Goal: Task Accomplishment & Management: Manage account settings

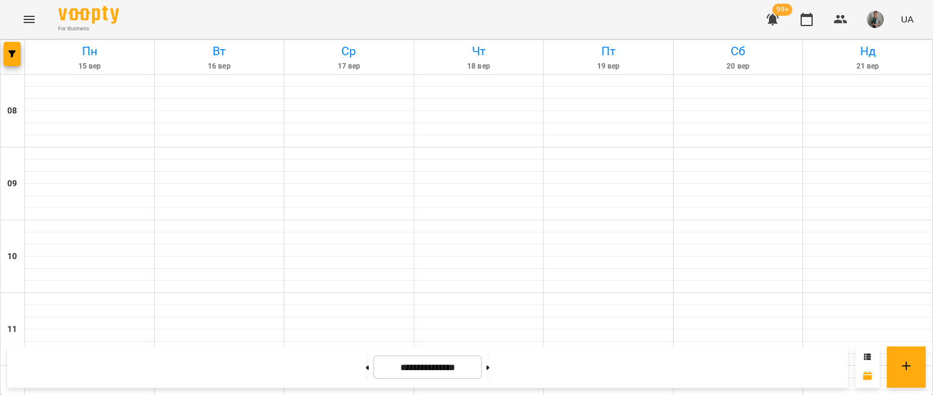
scroll to position [698, 0]
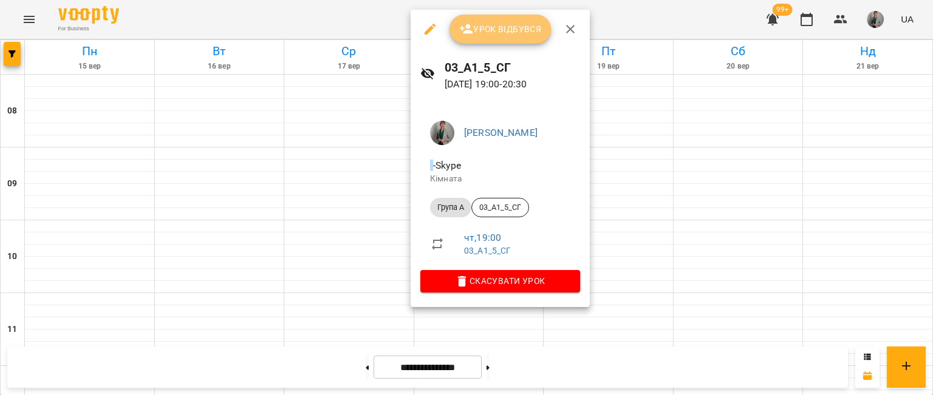
click at [499, 28] on span "Урок відбувся" at bounding box center [500, 29] width 83 height 15
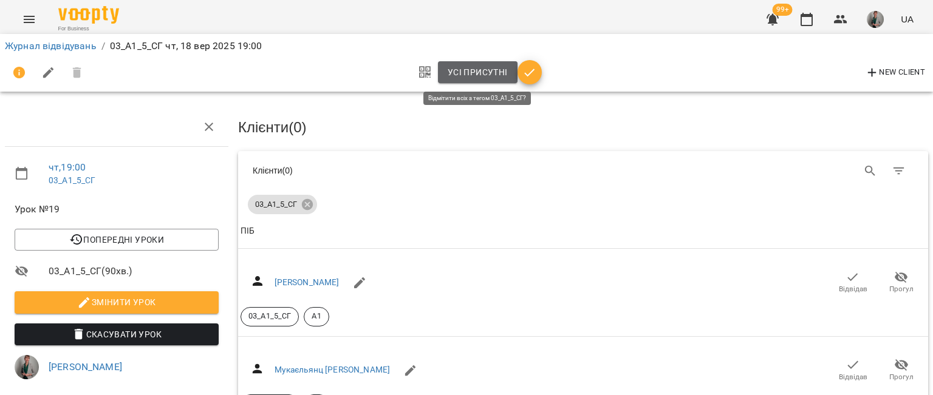
click at [493, 75] on span "Усі присутні" at bounding box center [478, 72] width 60 height 15
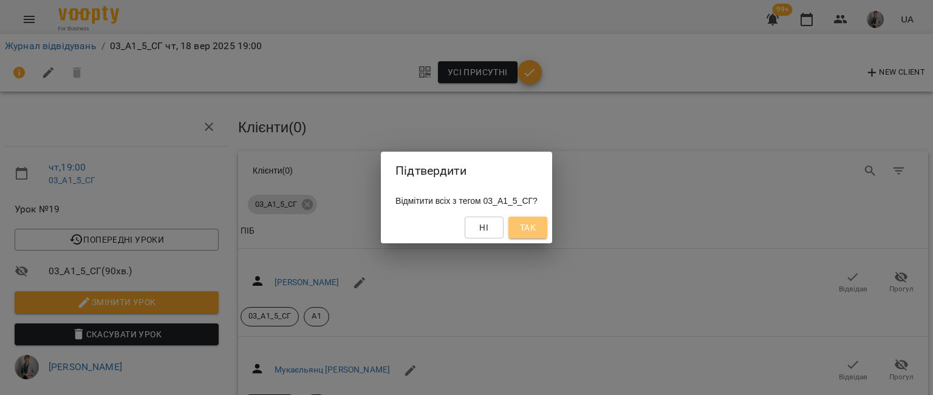
click at [536, 233] on span "Так" at bounding box center [528, 227] width 16 height 15
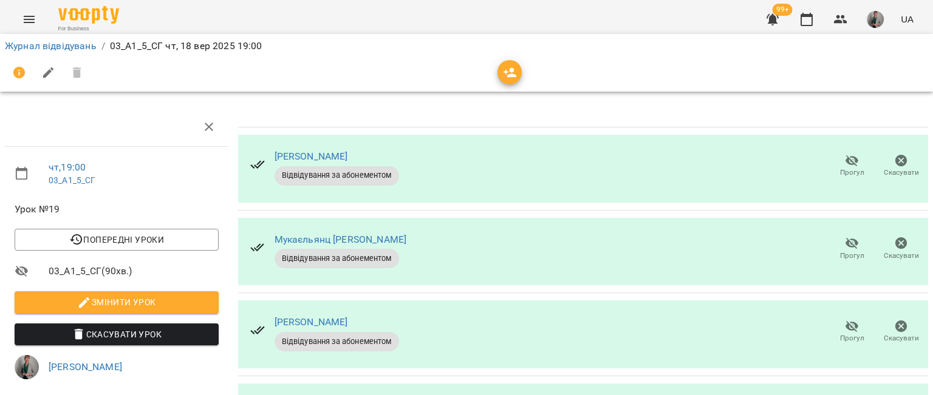
click at [846, 336] on span "Прогул" at bounding box center [852, 338] width 24 height 10
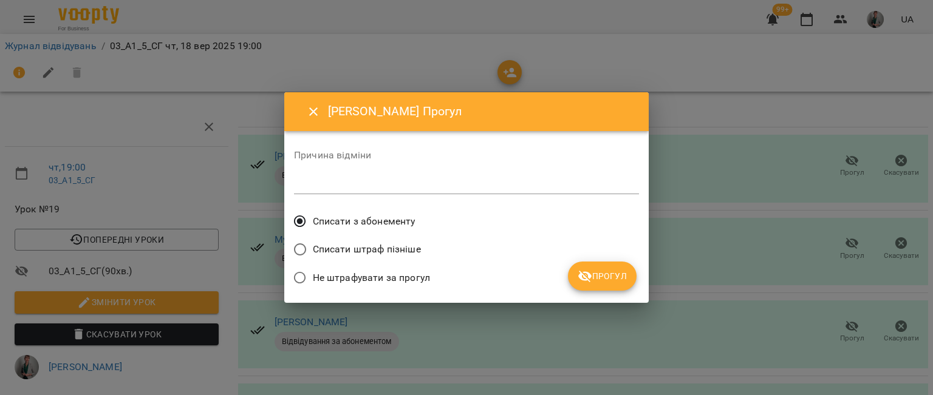
click at [596, 269] on span "Прогул" at bounding box center [601, 276] width 49 height 15
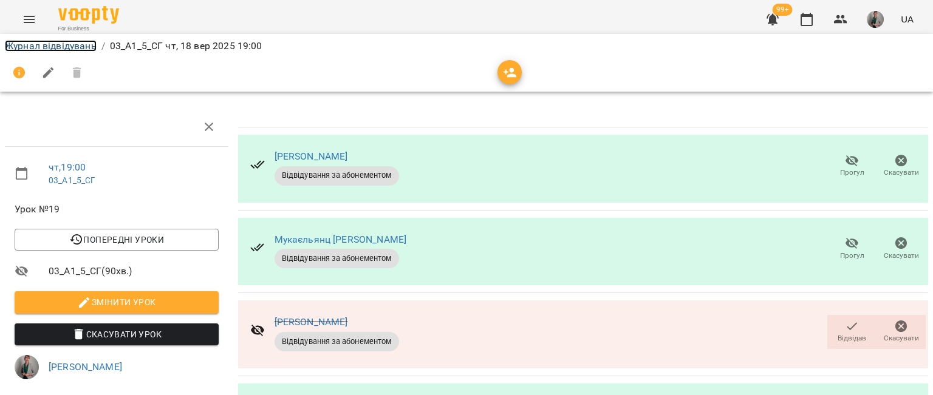
click at [73, 46] on link "Журнал відвідувань" at bounding box center [51, 46] width 92 height 12
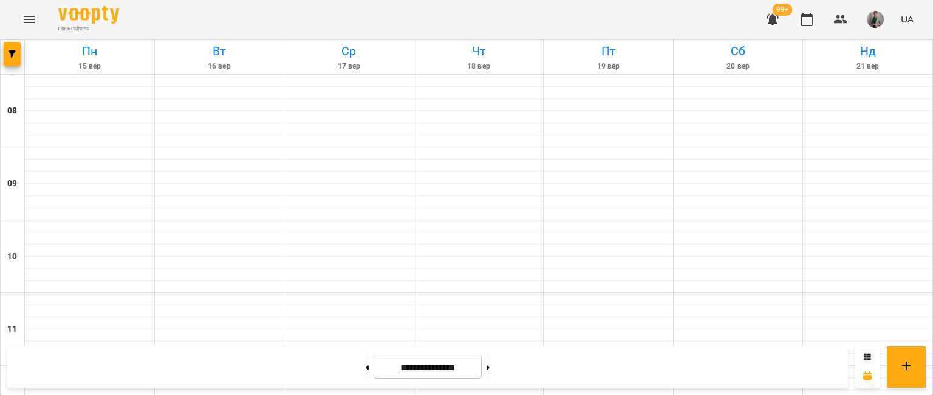
scroll to position [641, 0]
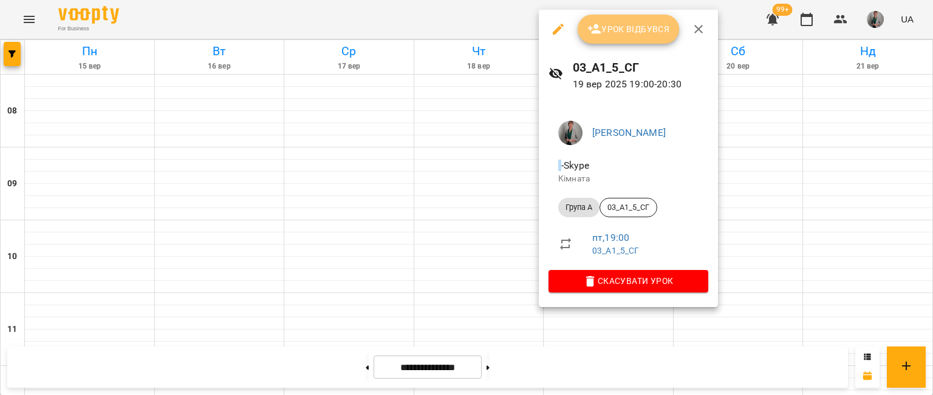
click at [639, 22] on span "Урок відбувся" at bounding box center [628, 29] width 83 height 15
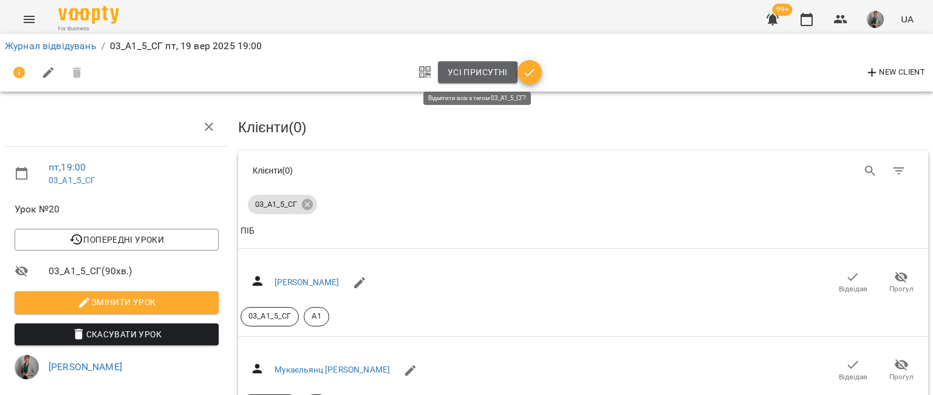
click at [471, 75] on span "Усі присутні" at bounding box center [478, 72] width 60 height 15
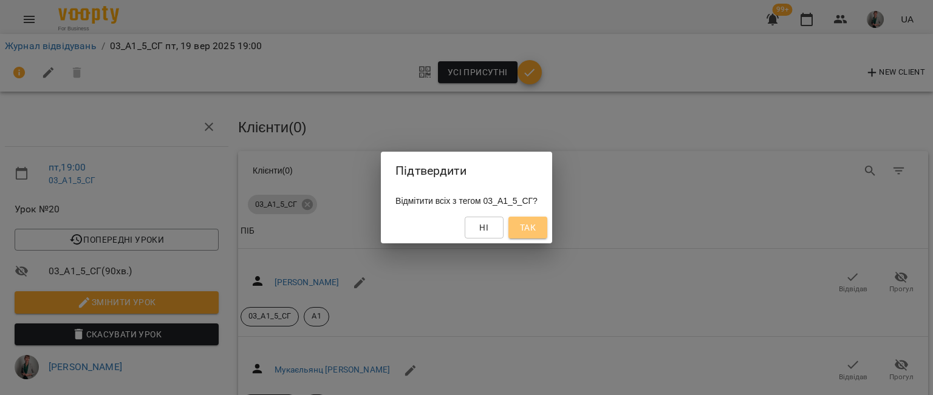
click at [536, 228] on span "Так" at bounding box center [528, 227] width 16 height 15
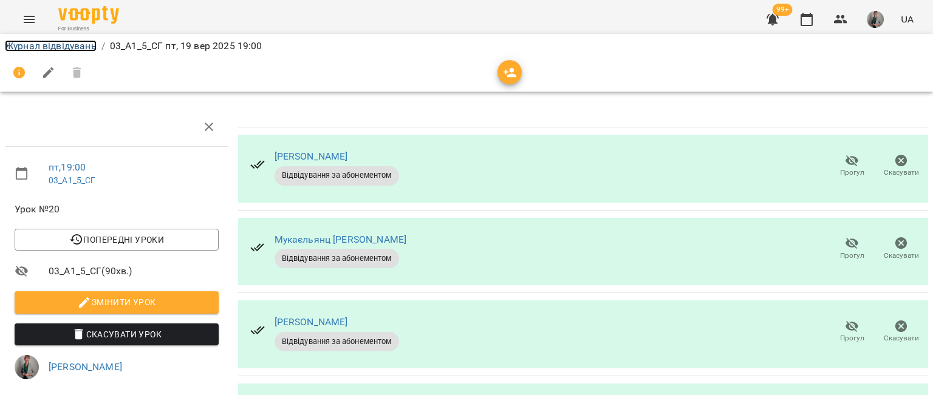
click at [65, 49] on link "Журнал відвідувань" at bounding box center [51, 46] width 92 height 12
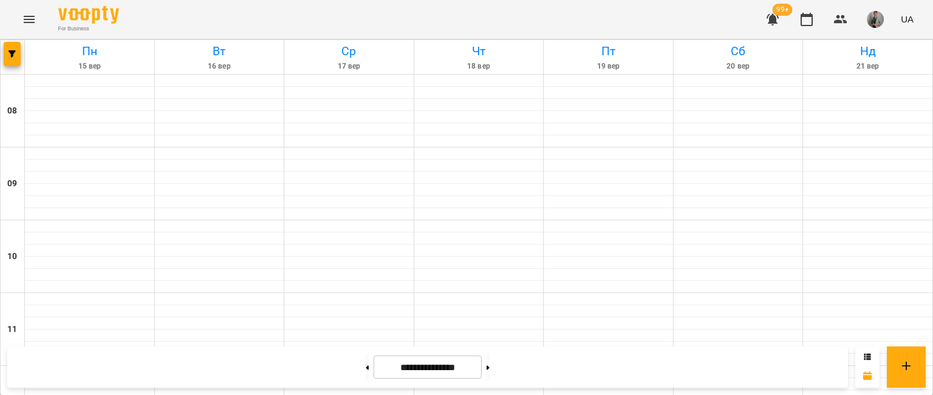
scroll to position [666, 0]
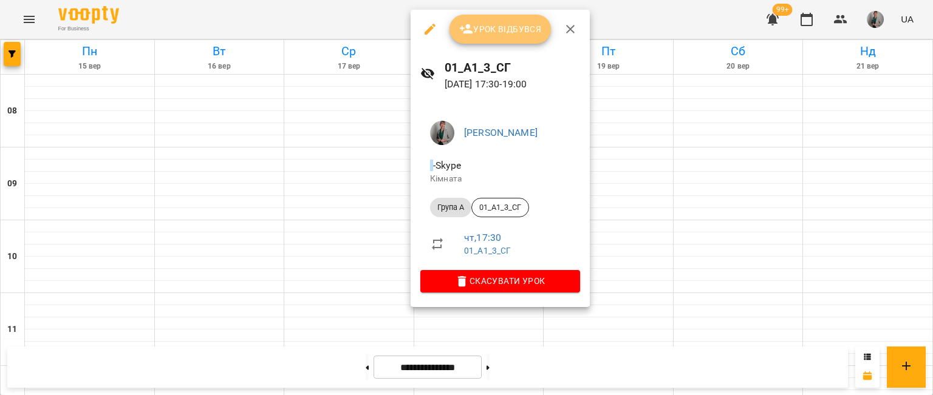
click at [524, 40] on button "Урок відбувся" at bounding box center [500, 29] width 102 height 29
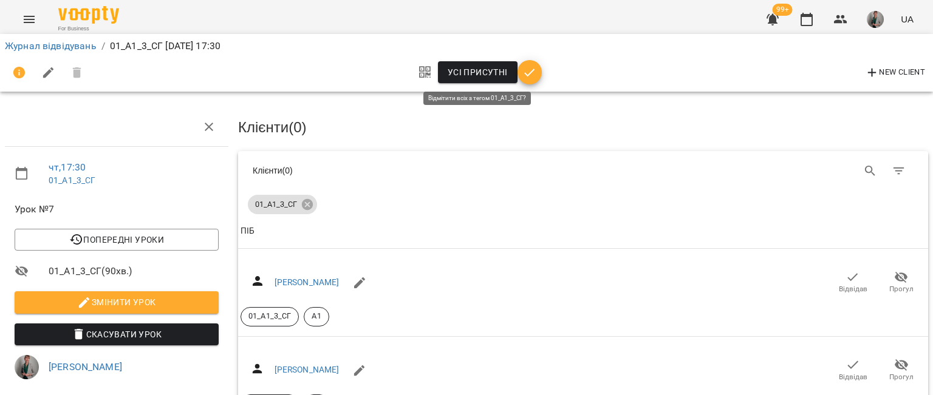
click at [474, 70] on span "Усі присутні" at bounding box center [478, 72] width 60 height 15
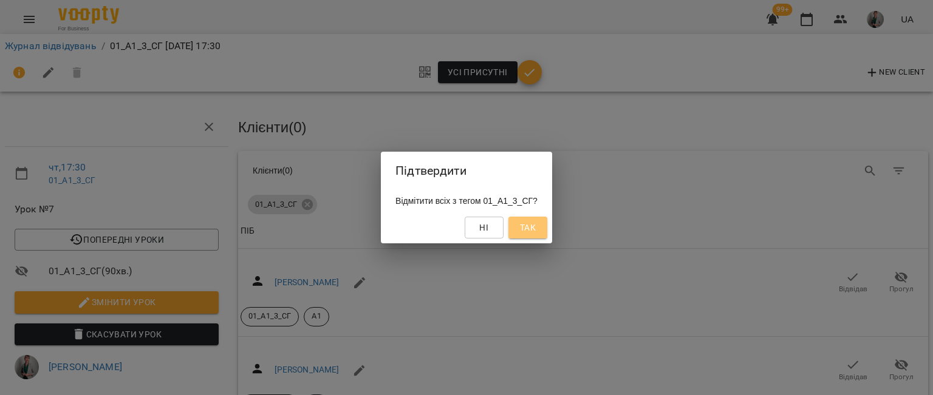
click at [534, 230] on span "Так" at bounding box center [528, 227] width 16 height 15
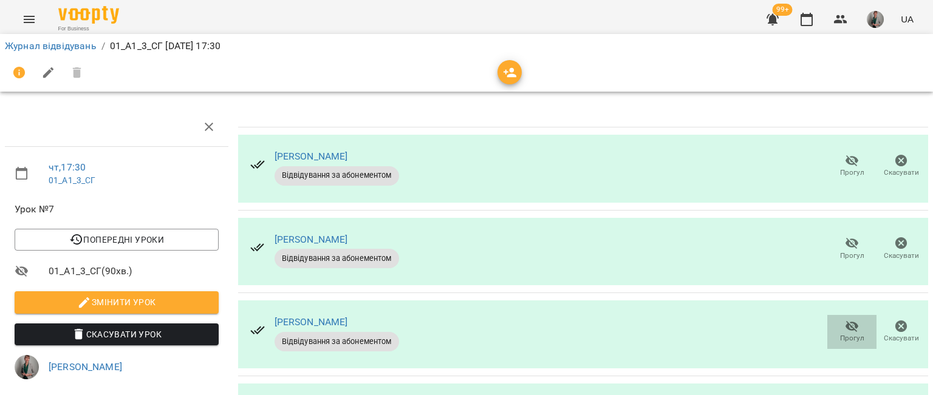
click at [845, 326] on icon "button" at bounding box center [851, 327] width 13 height 12
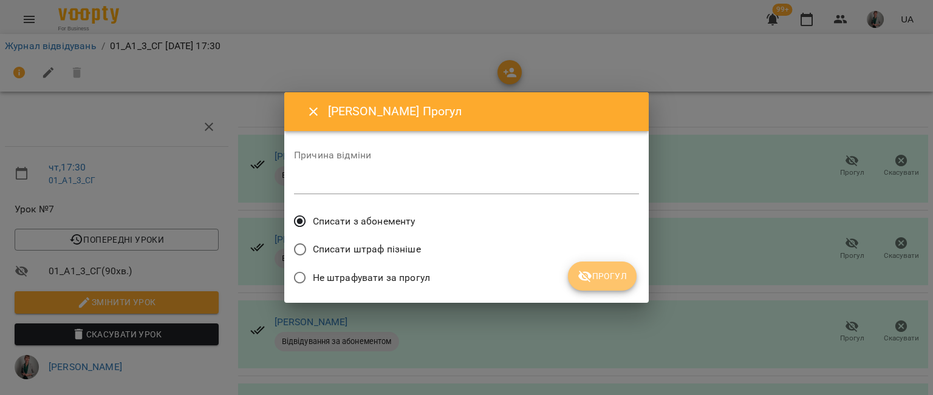
click at [625, 279] on span "Прогул" at bounding box center [601, 276] width 49 height 15
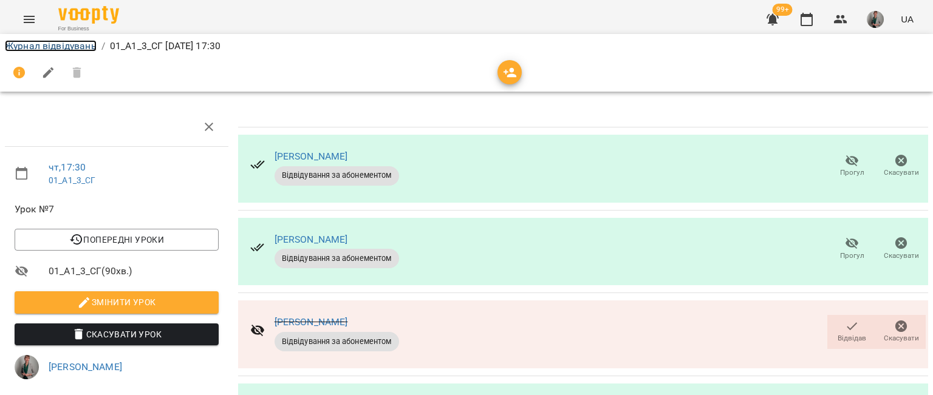
click at [77, 50] on link "Журнал відвідувань" at bounding box center [51, 46] width 92 height 12
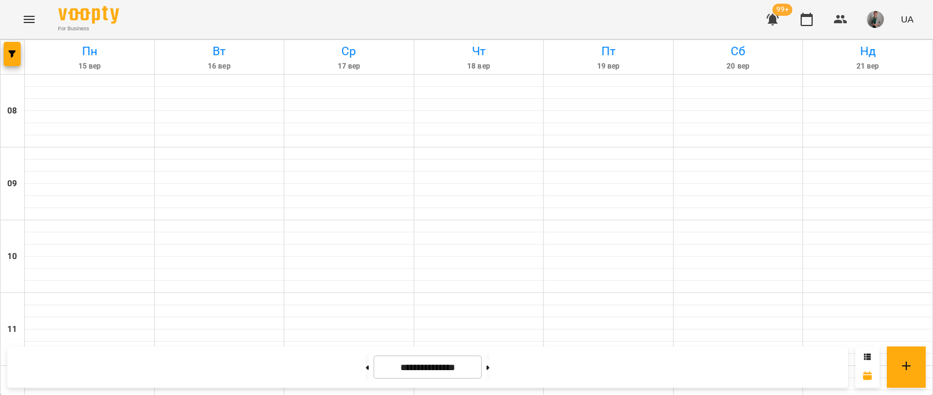
scroll to position [545, 0]
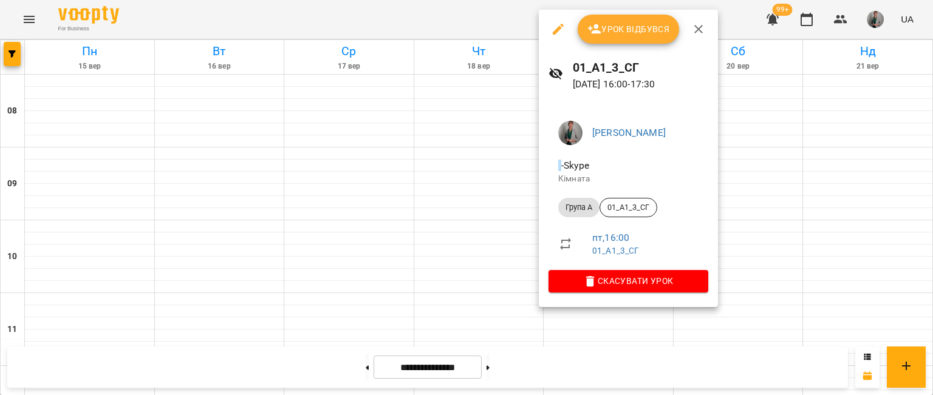
click at [632, 26] on span "Урок відбувся" at bounding box center [628, 29] width 83 height 15
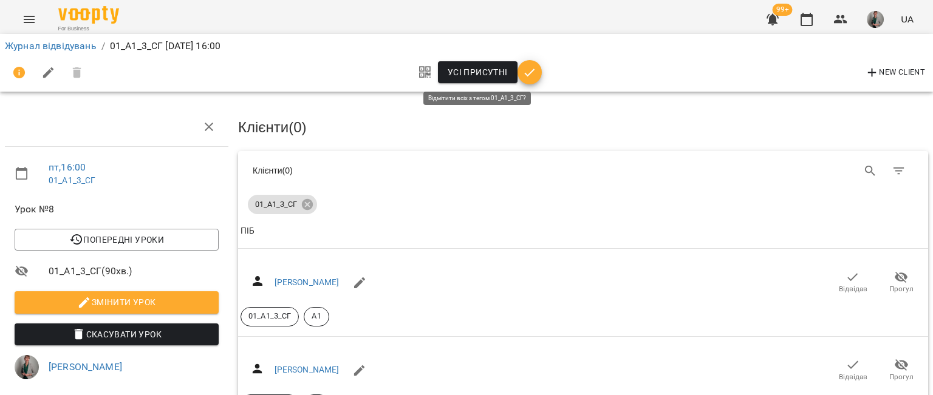
click at [495, 73] on span "Усі присутні" at bounding box center [478, 72] width 60 height 15
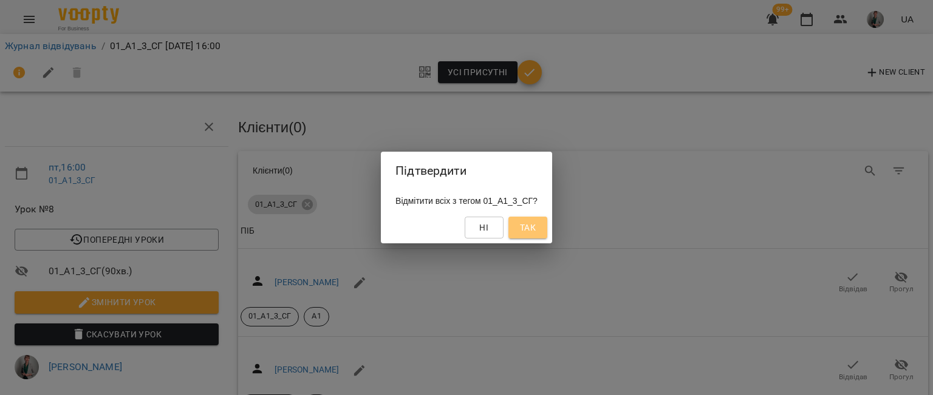
click at [547, 229] on button "Так" at bounding box center [527, 228] width 39 height 22
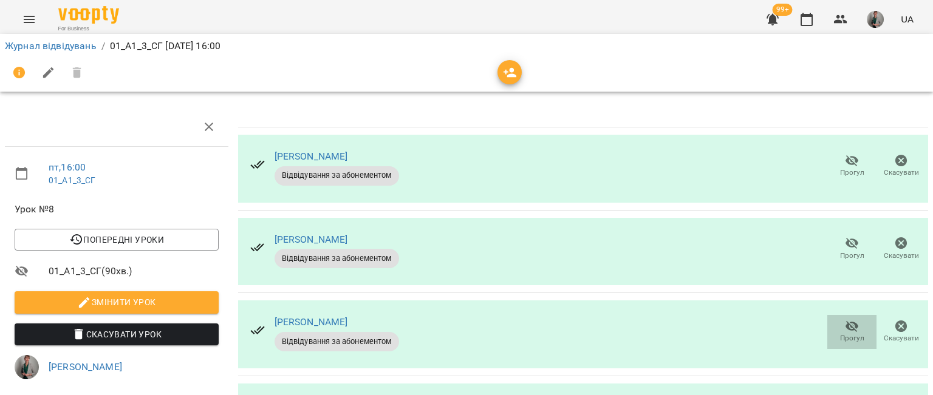
click at [849, 335] on span "Прогул" at bounding box center [852, 338] width 24 height 10
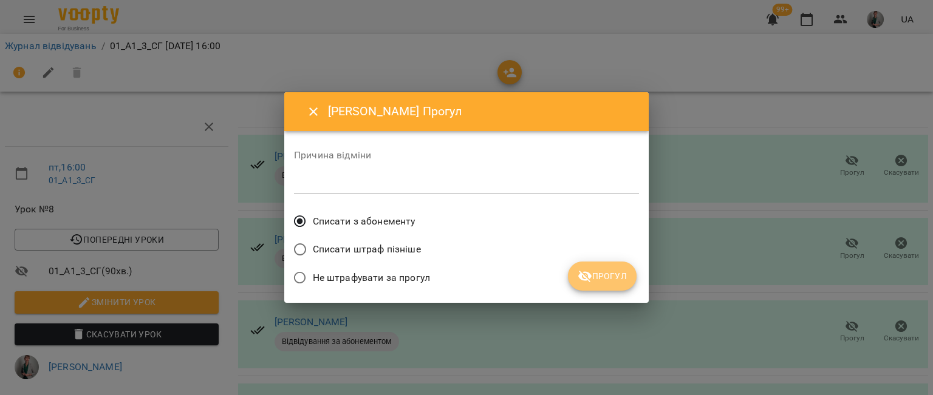
click at [590, 272] on icon "submit" at bounding box center [584, 276] width 15 height 15
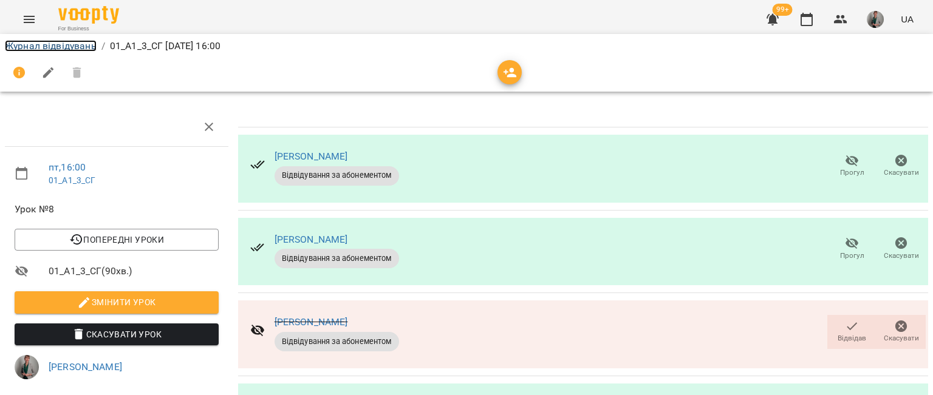
click at [58, 43] on link "Журнал відвідувань" at bounding box center [51, 46] width 92 height 12
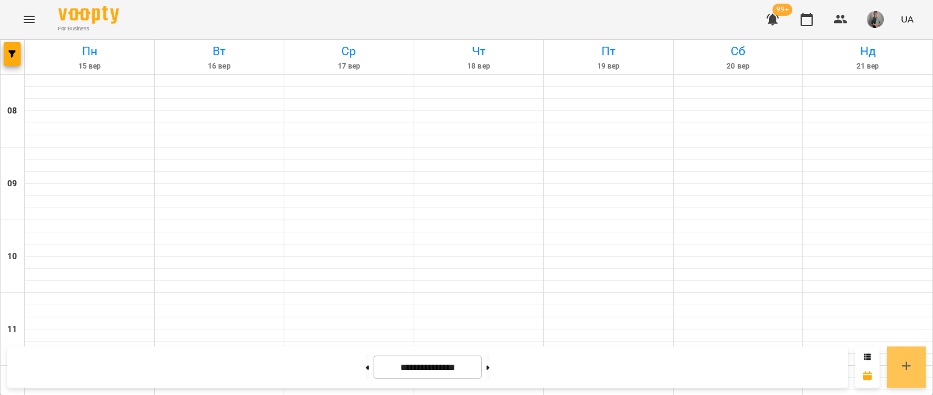
scroll to position [653, 0]
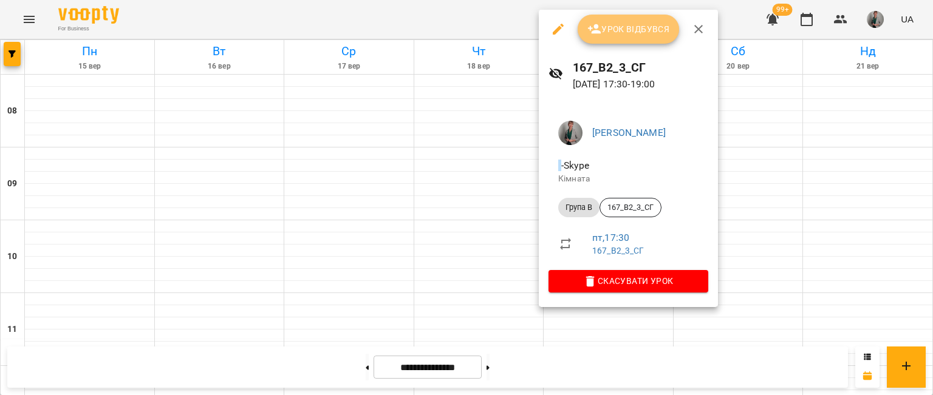
click at [638, 36] on span "Урок відбувся" at bounding box center [628, 29] width 83 height 15
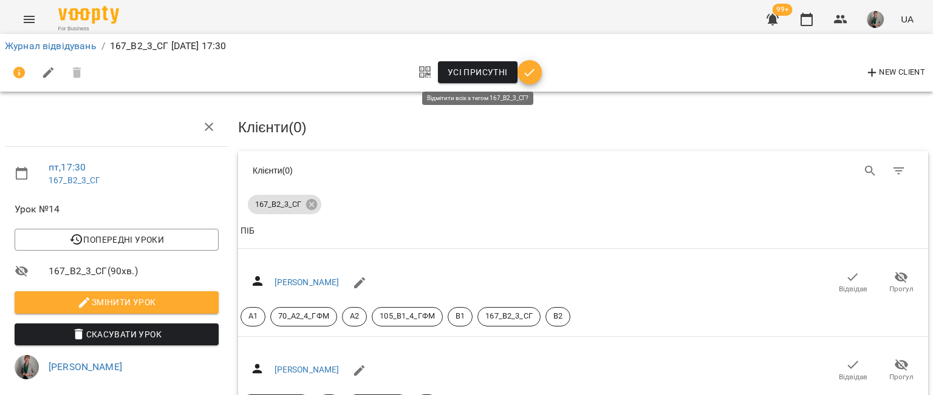
click at [467, 73] on span "Усі присутні" at bounding box center [478, 72] width 60 height 15
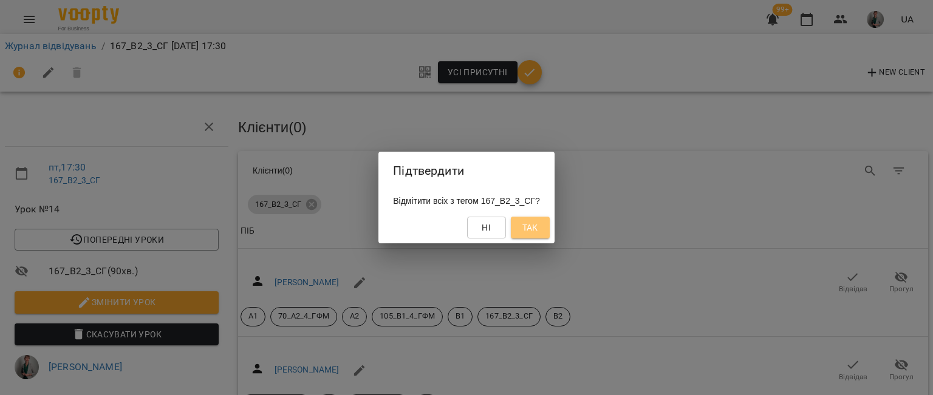
click at [550, 227] on button "Так" at bounding box center [530, 228] width 39 height 22
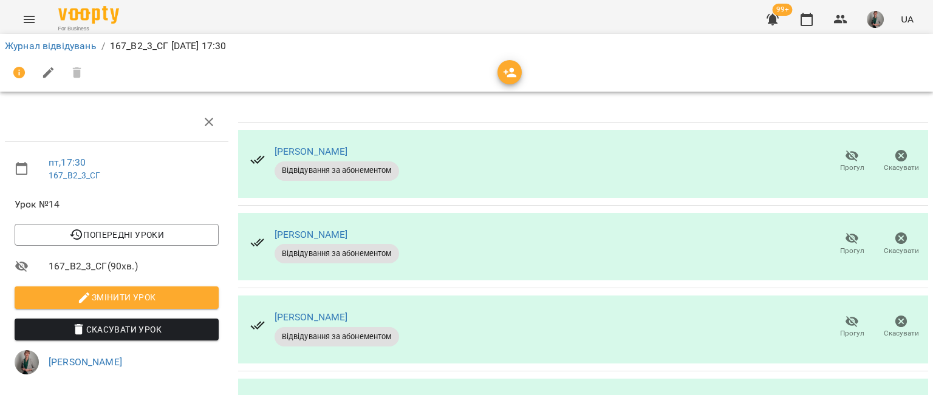
scroll to position [233, 0]
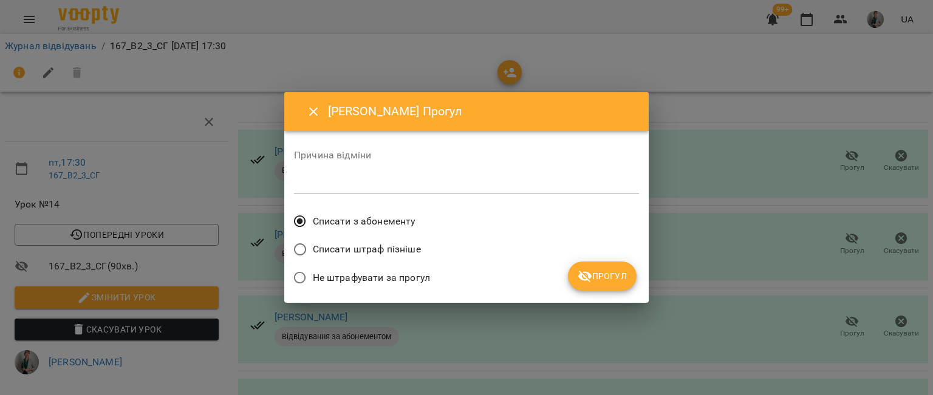
drag, startPoint x: 638, startPoint y: 274, endPoint x: 618, endPoint y: 273, distance: 20.0
click at [618, 273] on div "Причина відміни * Списати з абонементу Списати штраф пізніше Не штрафувати за п…" at bounding box center [466, 217] width 345 height 152
click at [618, 273] on span "Прогул" at bounding box center [601, 276] width 49 height 15
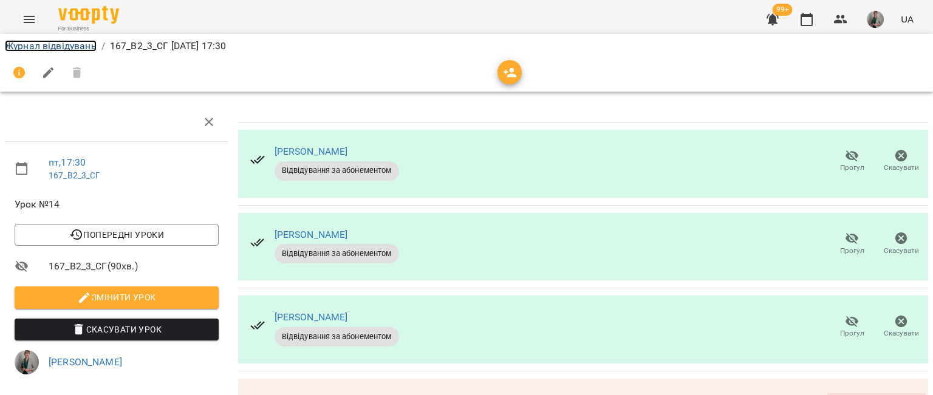
click at [79, 45] on link "Журнал відвідувань" at bounding box center [51, 46] width 92 height 12
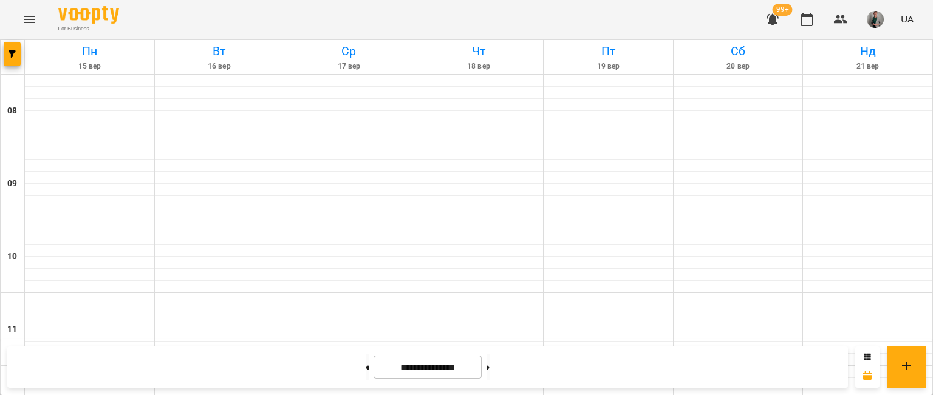
scroll to position [754, 0]
click at [489, 364] on button at bounding box center [487, 367] width 3 height 27
type input "**********"
